Goal: Navigation & Orientation: Find specific page/section

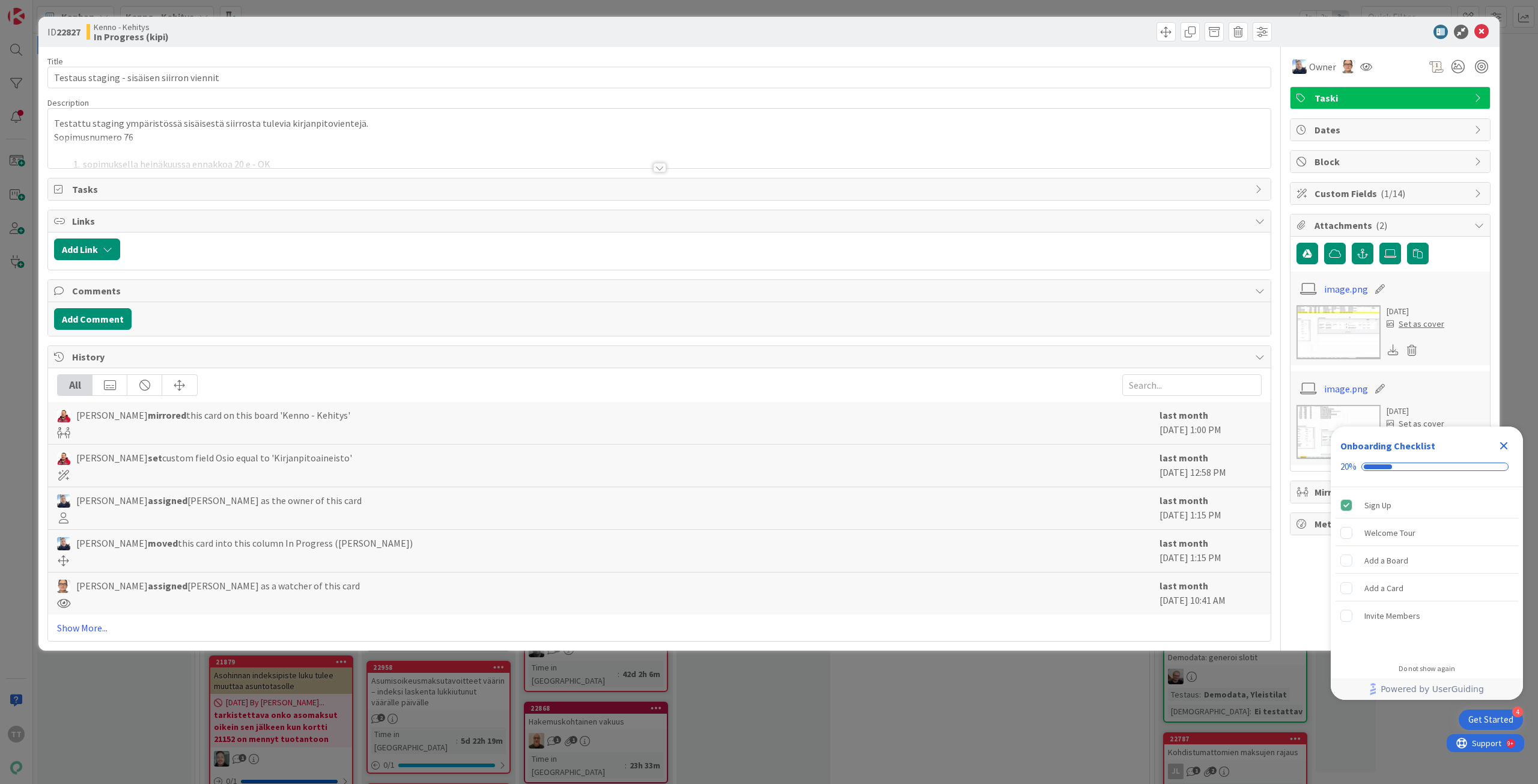
click at [662, 169] on div at bounding box center [660, 167] width 13 height 9
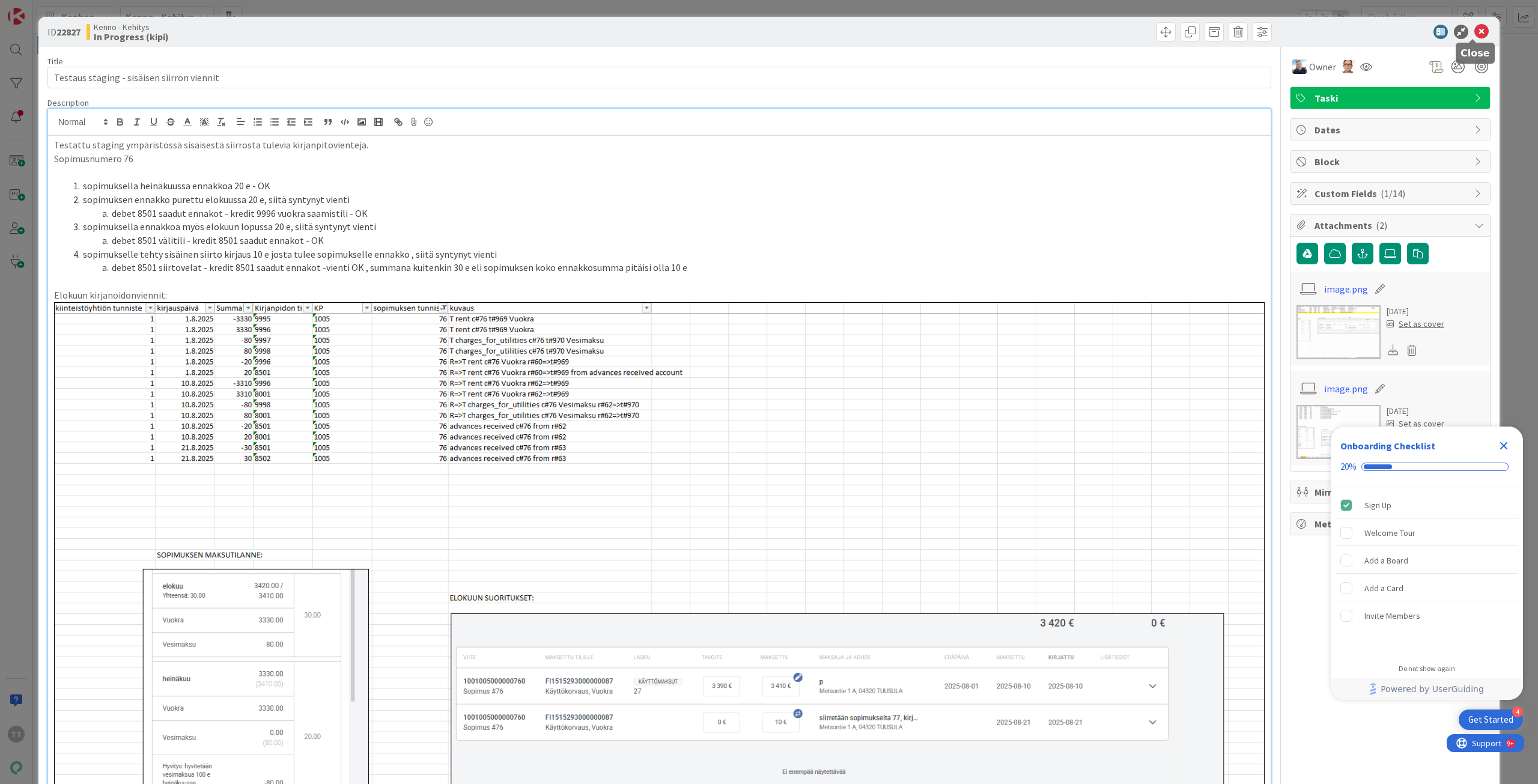
click at [1474, 33] on icon at bounding box center [1481, 31] width 14 height 14
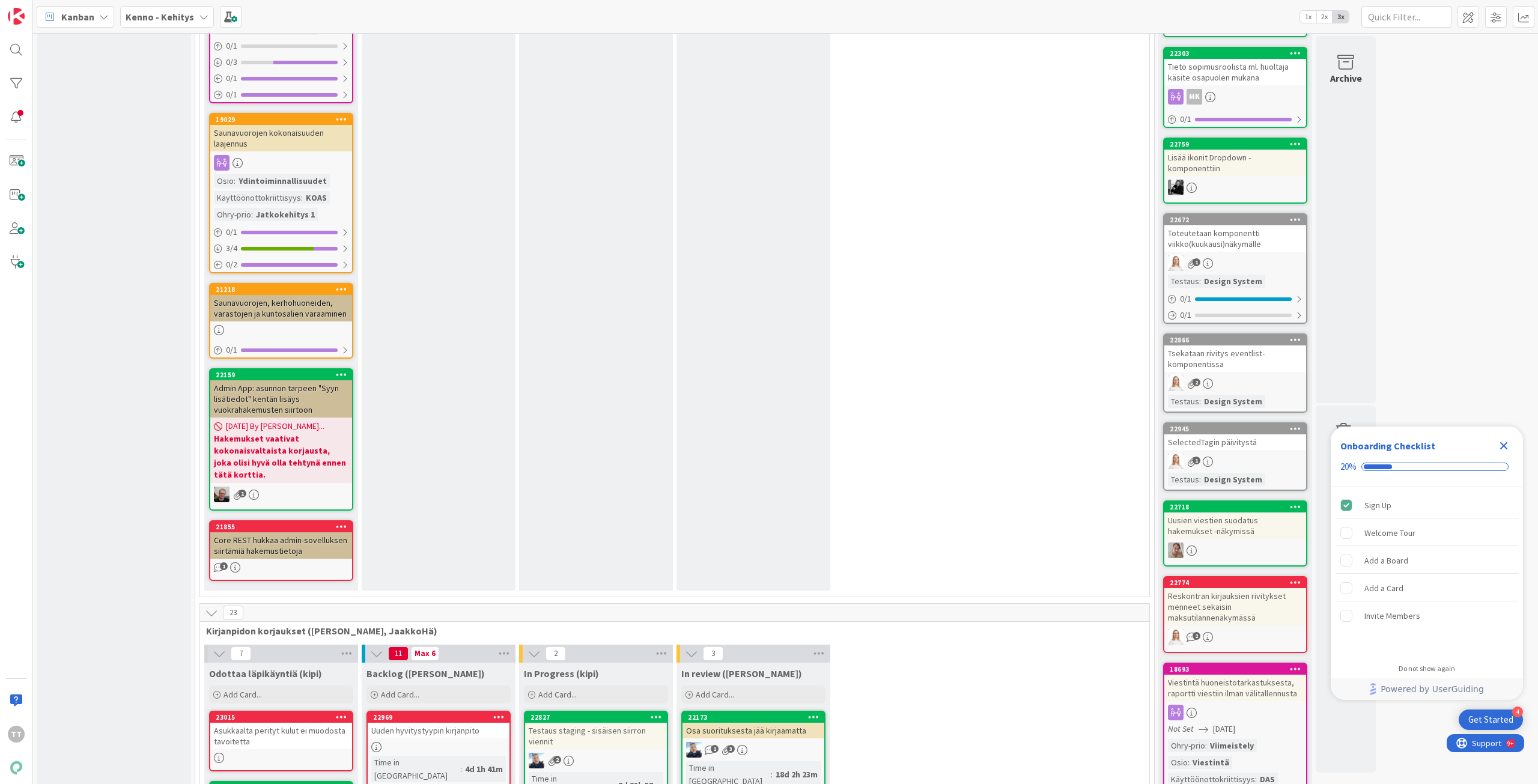
scroll to position [7449, 0]
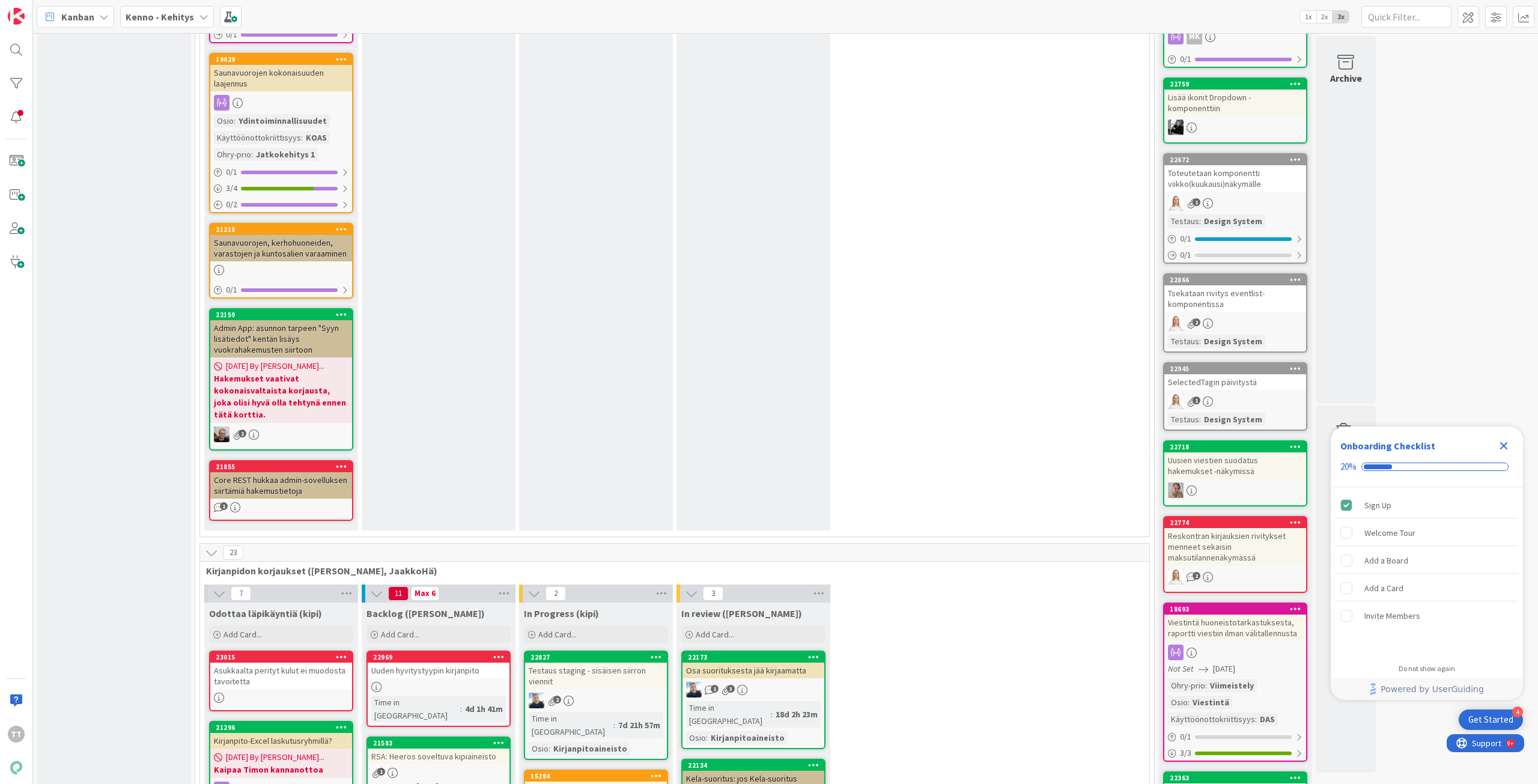
click at [287, 663] on div "Asukkaalta perityt kulut ei muodosta tavoitetta" at bounding box center [281, 676] width 142 height 26
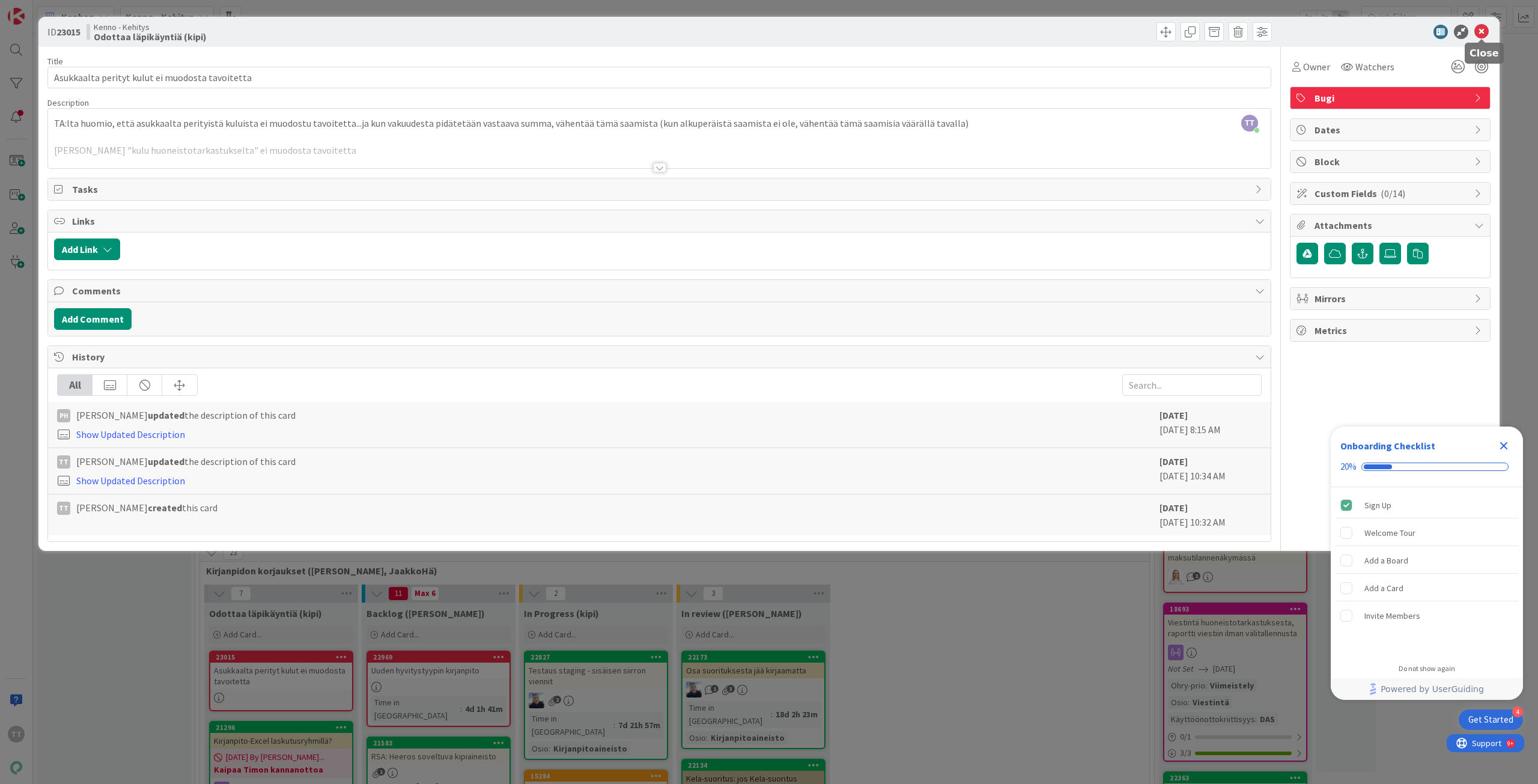
click at [1485, 28] on icon at bounding box center [1481, 31] width 14 height 14
